Goal: Information Seeking & Learning: Learn about a topic

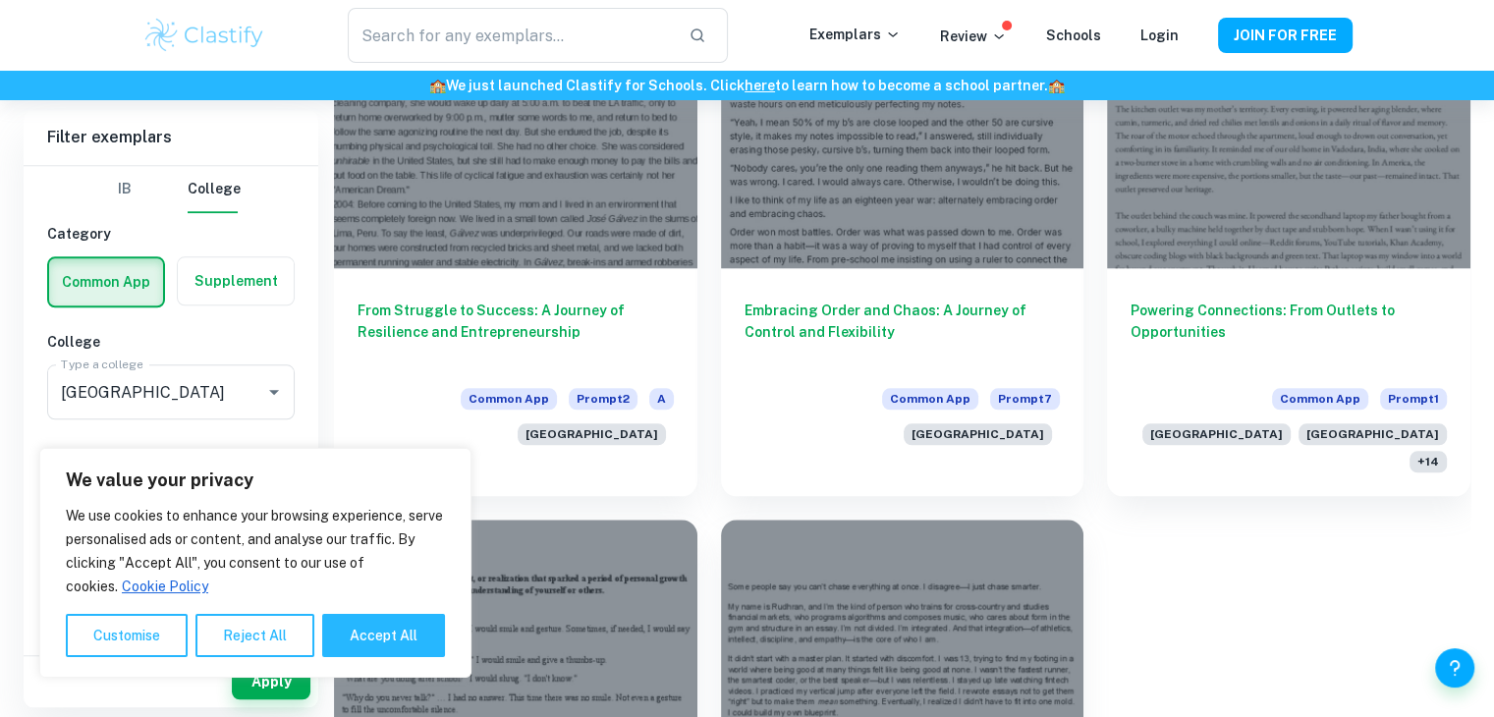
scroll to position [9443, 0]
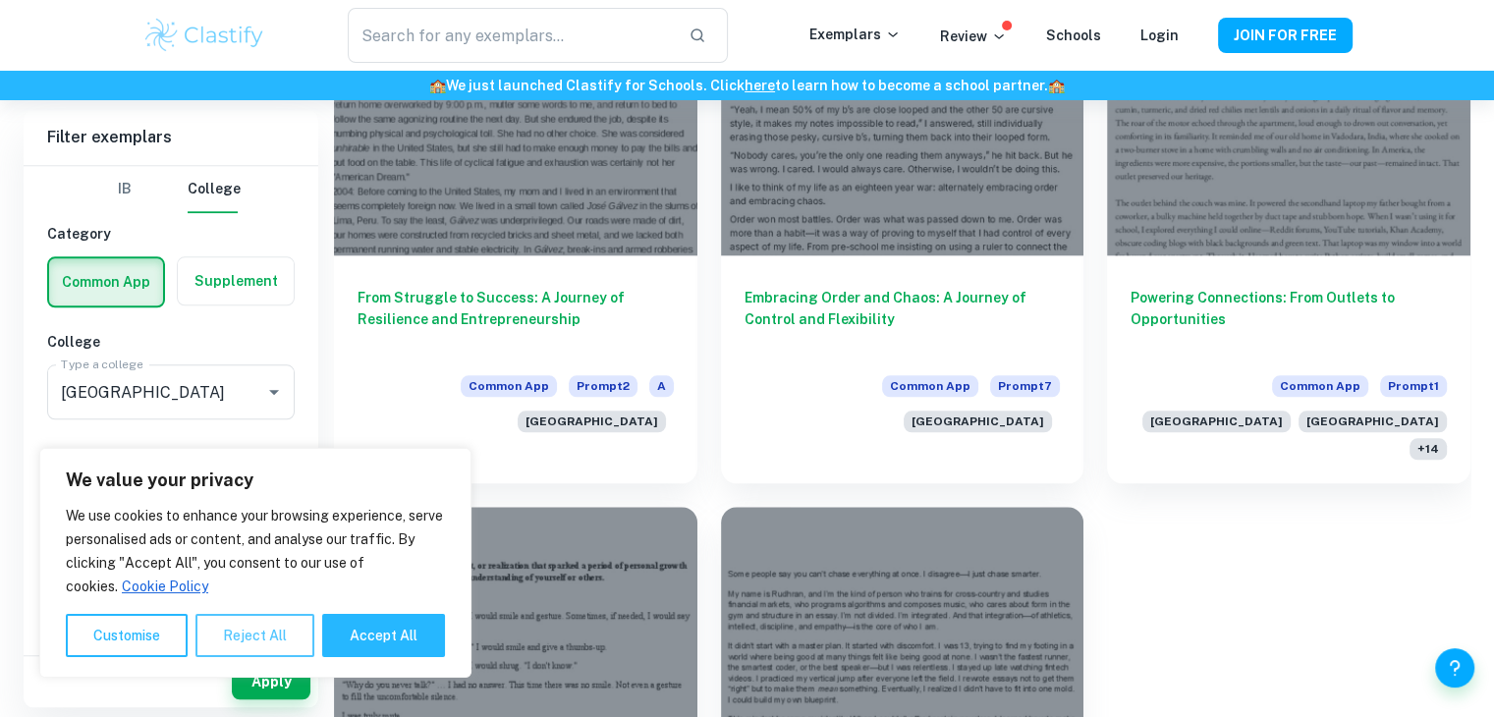
click at [224, 643] on button "Reject All" at bounding box center [254, 635] width 119 height 43
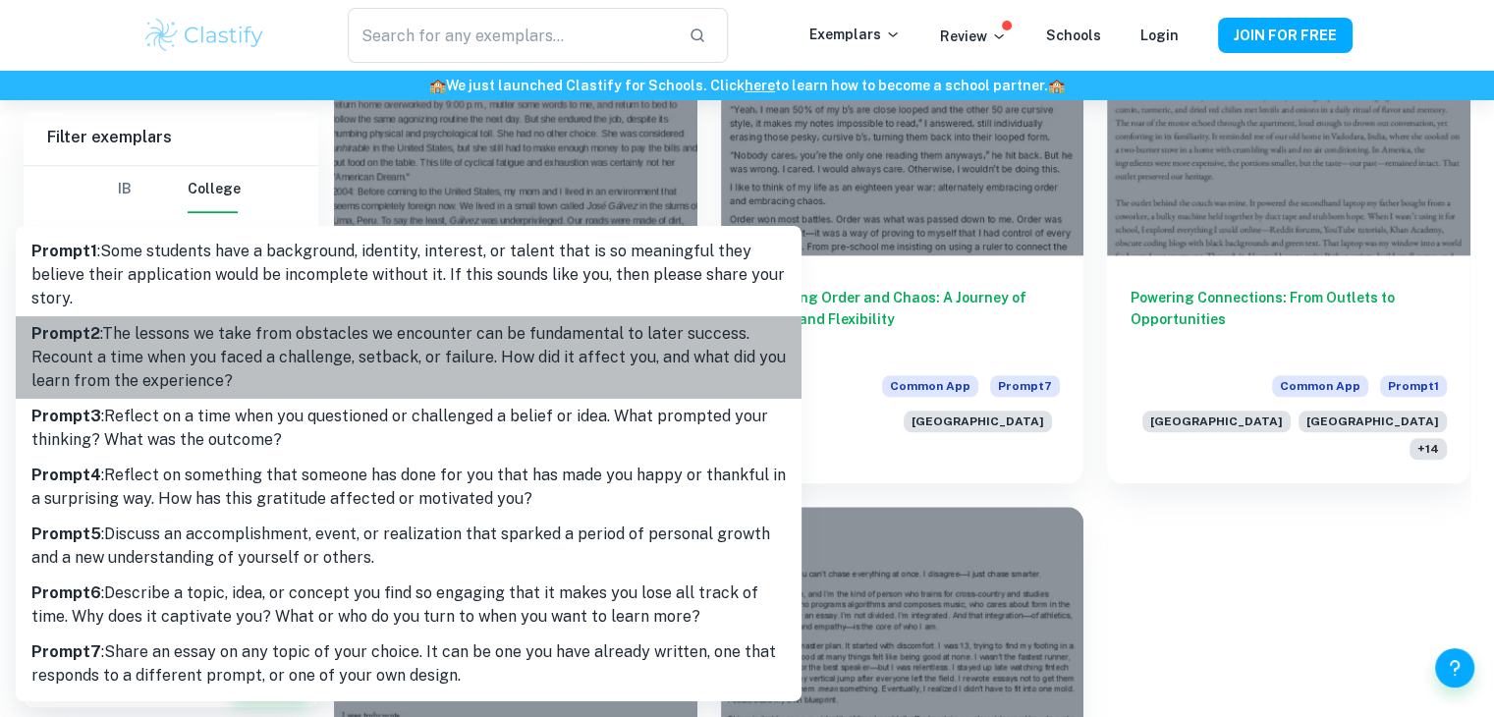
click at [169, 378] on p "Prompt 2 : The lessons we take from obstacles we encounter can be fundamental t…" at bounding box center [408, 357] width 754 height 71
type input "2"
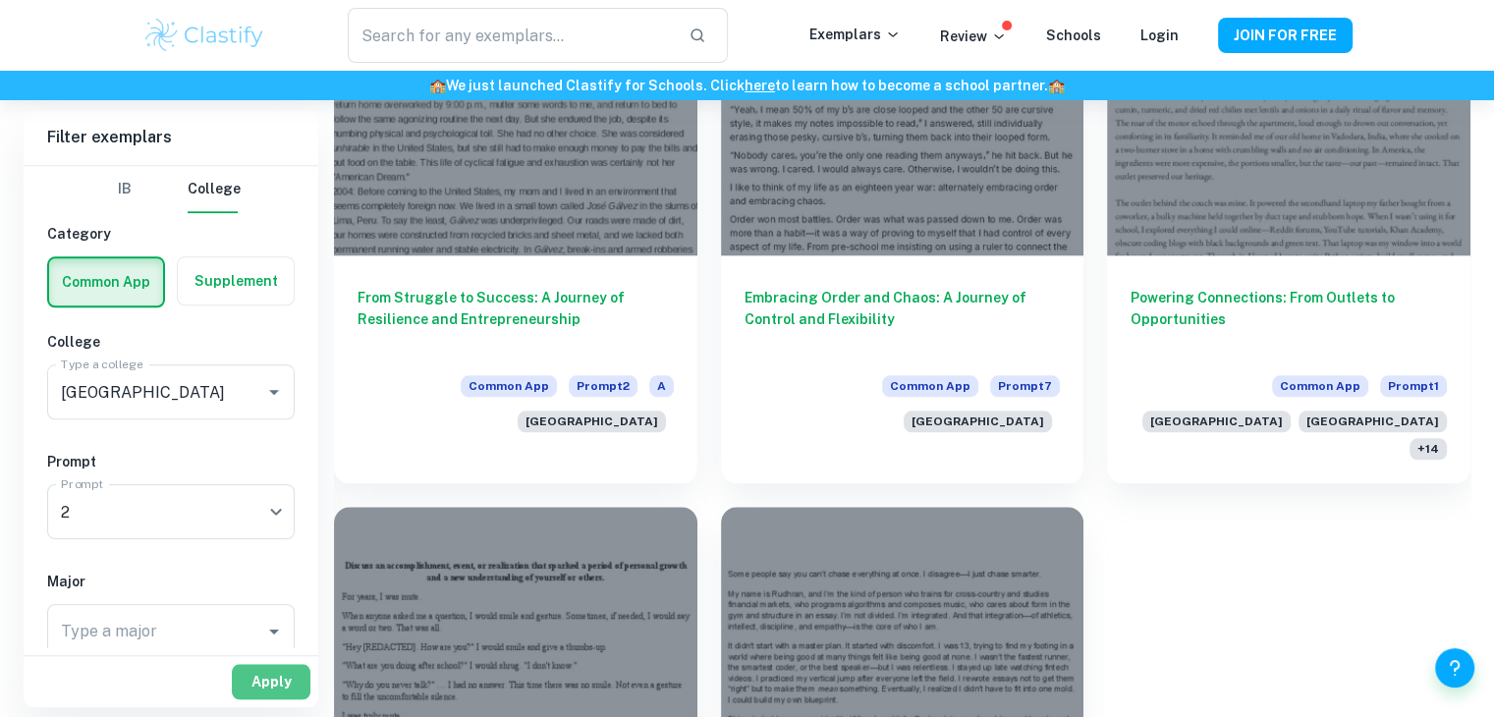
click at [255, 672] on button "Apply" at bounding box center [271, 681] width 79 height 35
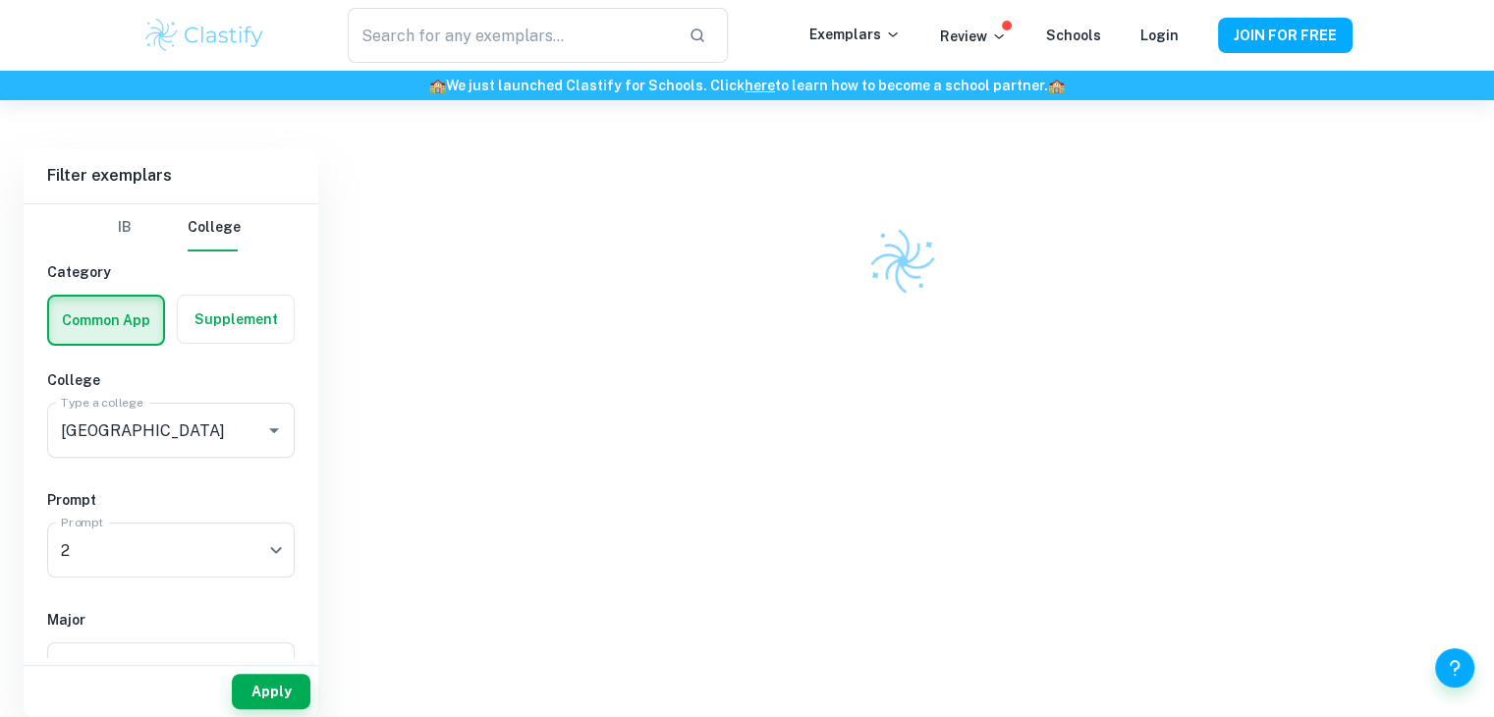
scroll to position [1909, 0]
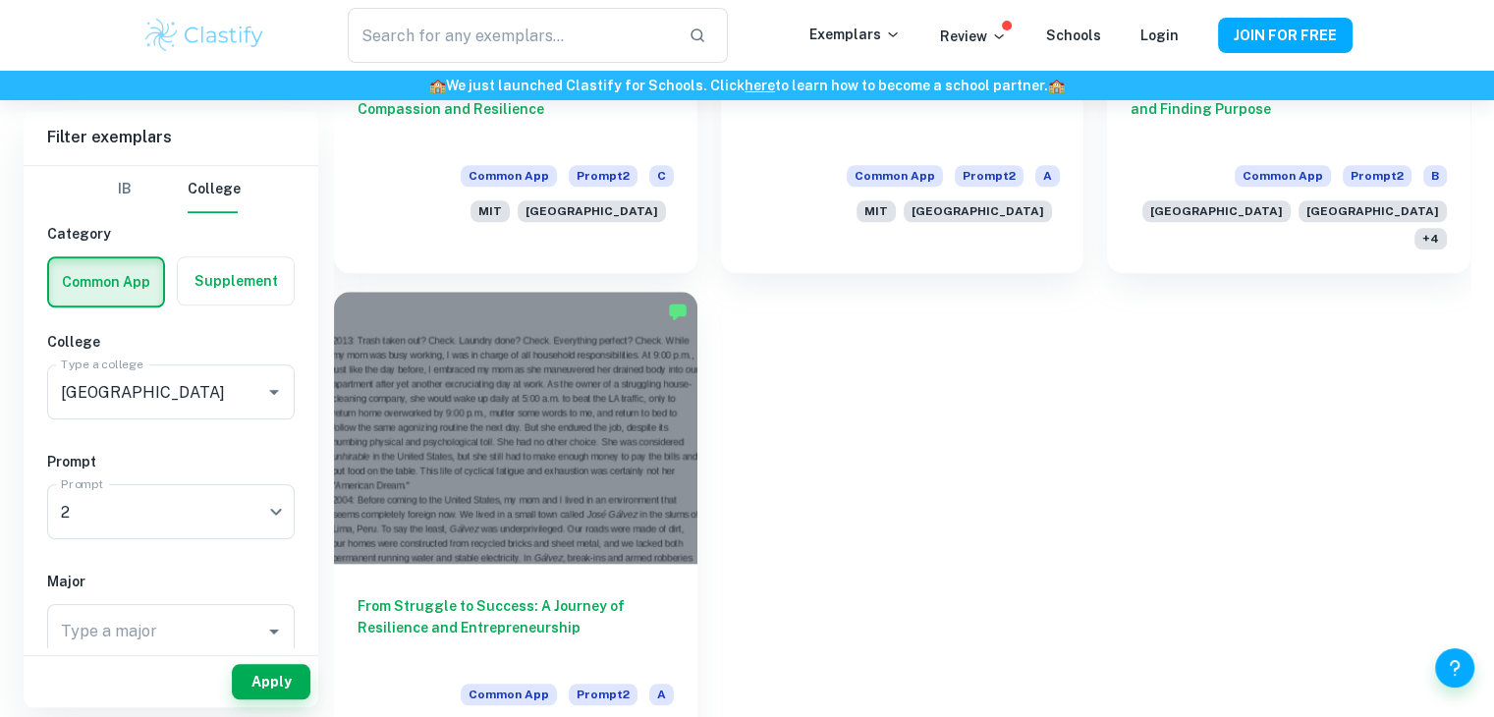
click at [578, 398] on div at bounding box center [515, 428] width 363 height 272
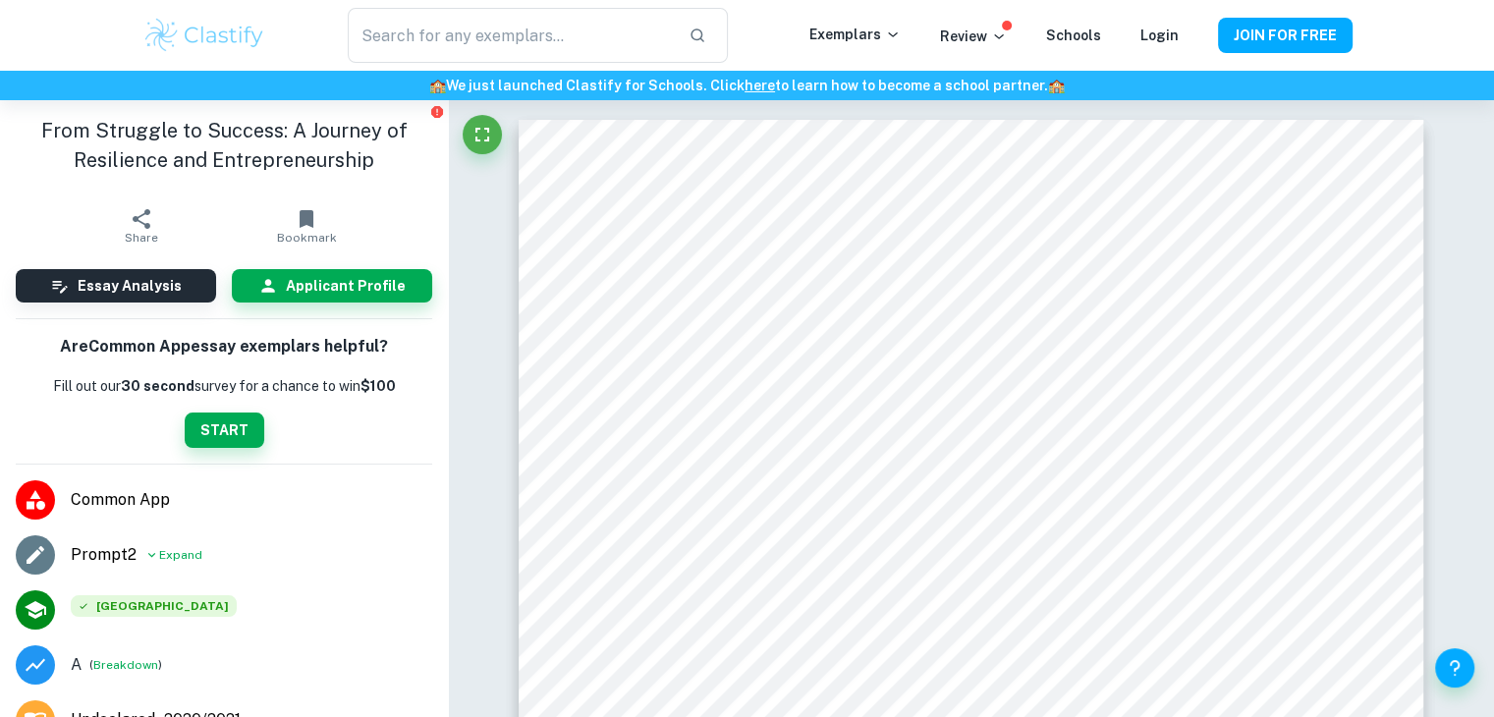
type input "2"
